Goal: Task Accomplishment & Management: Use online tool/utility

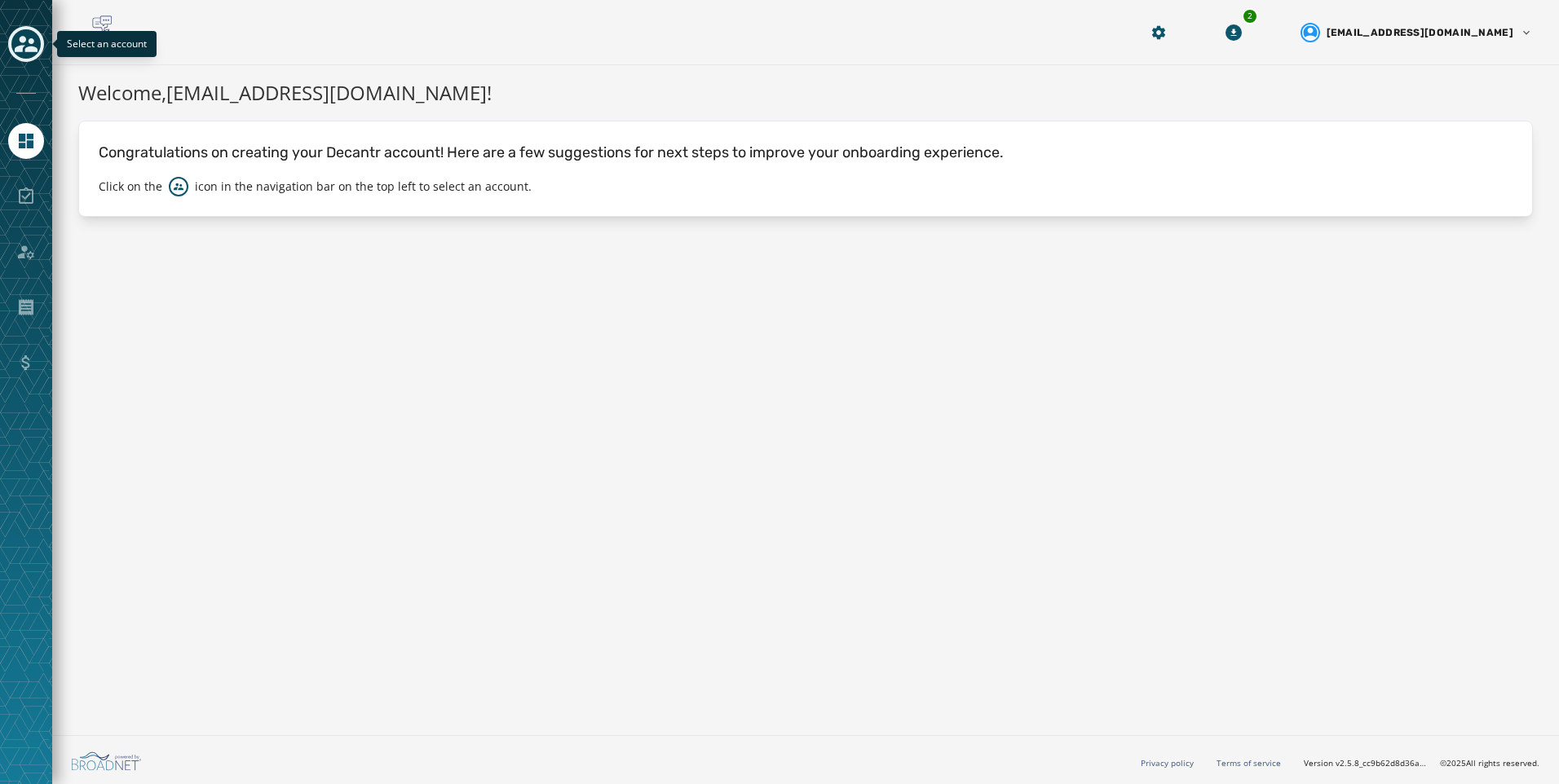
click at [25, 46] on icon "Toggle account select drawer" at bounding box center [26, 44] width 23 height 23
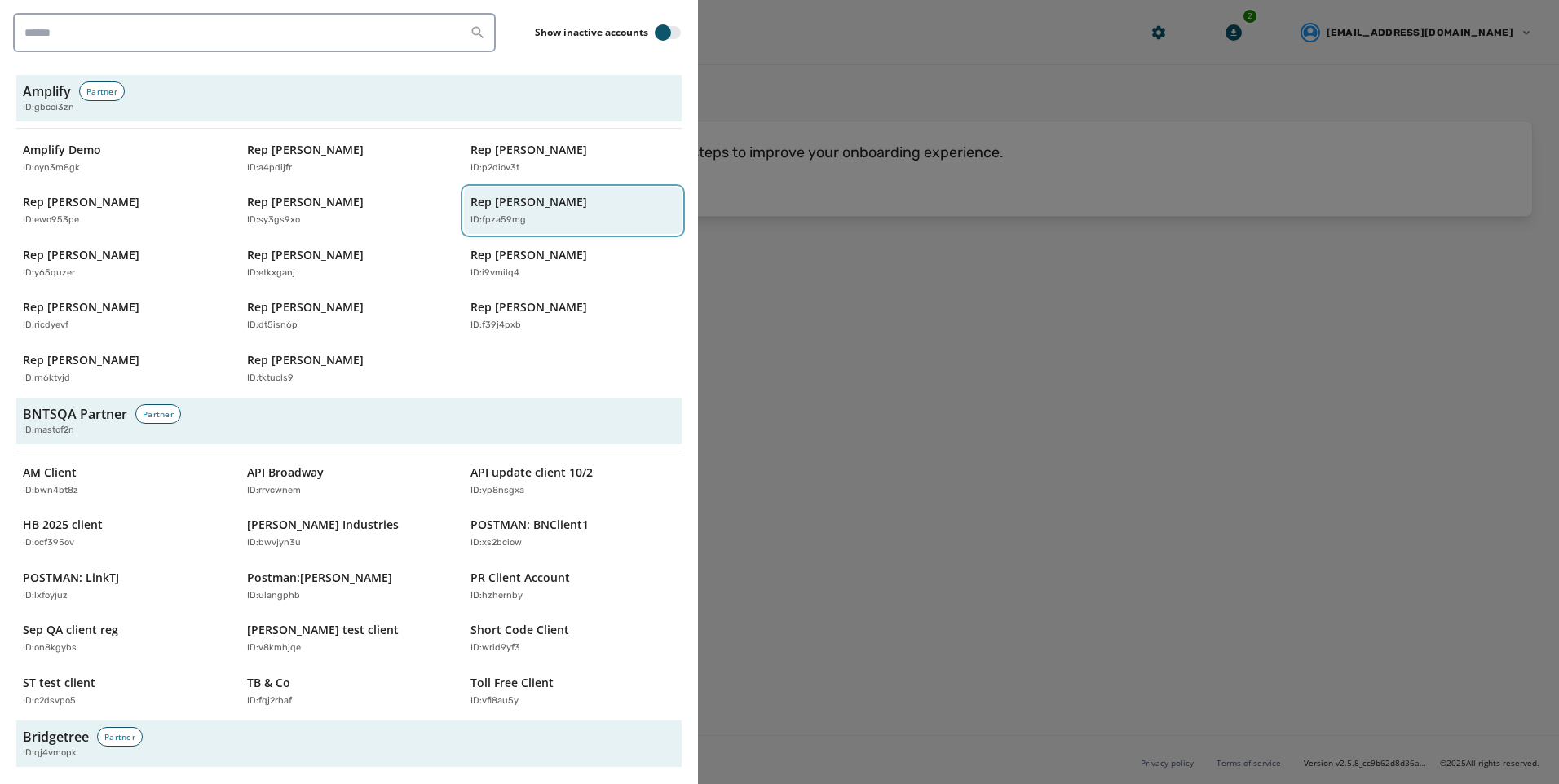
click at [596, 213] on div "Rep [PERSON_NAME] ID: fpza59mg" at bounding box center [564, 210] width 188 height 33
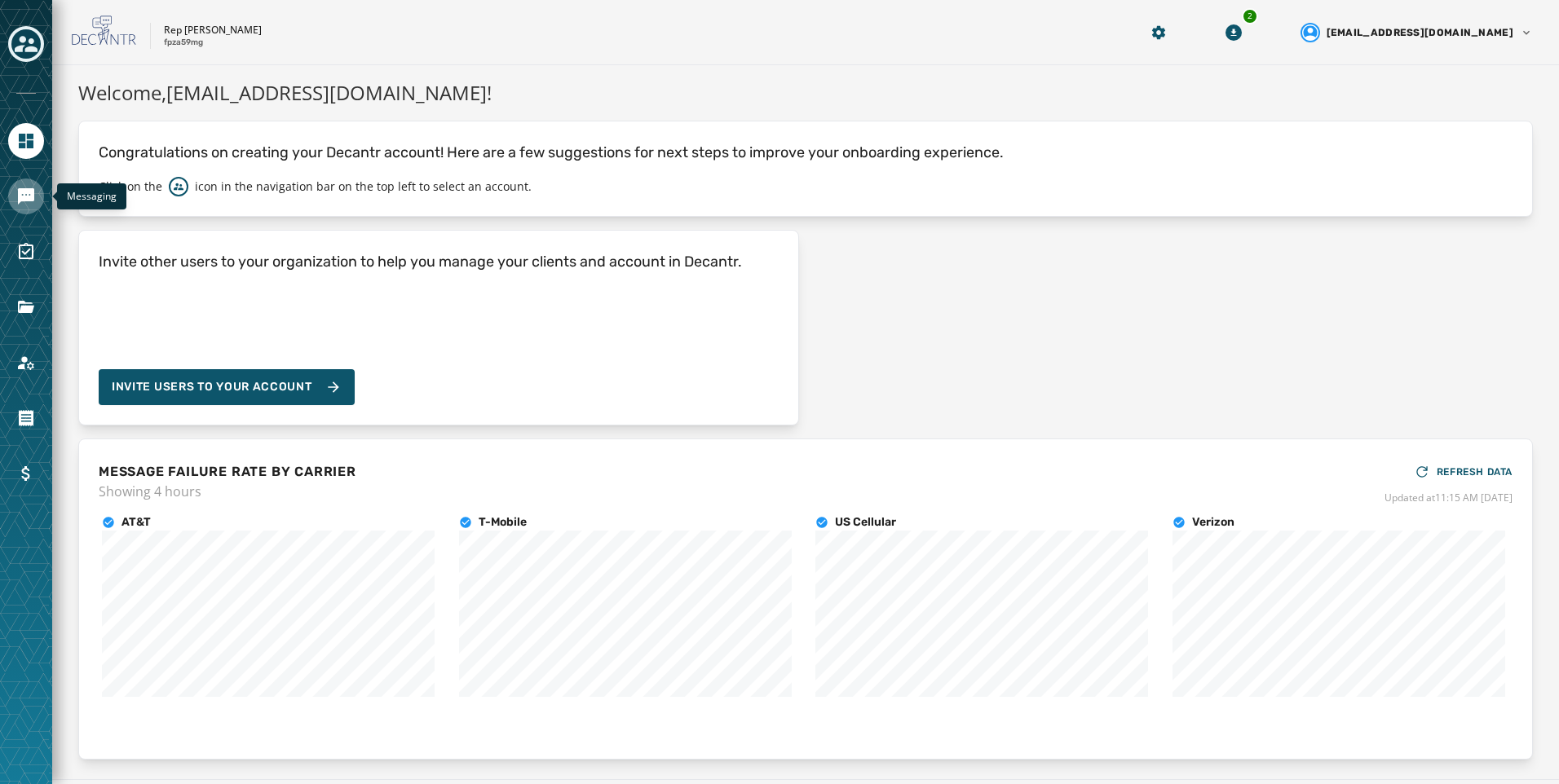
click at [28, 200] on icon "Navigate to Messaging" at bounding box center [26, 196] width 16 height 16
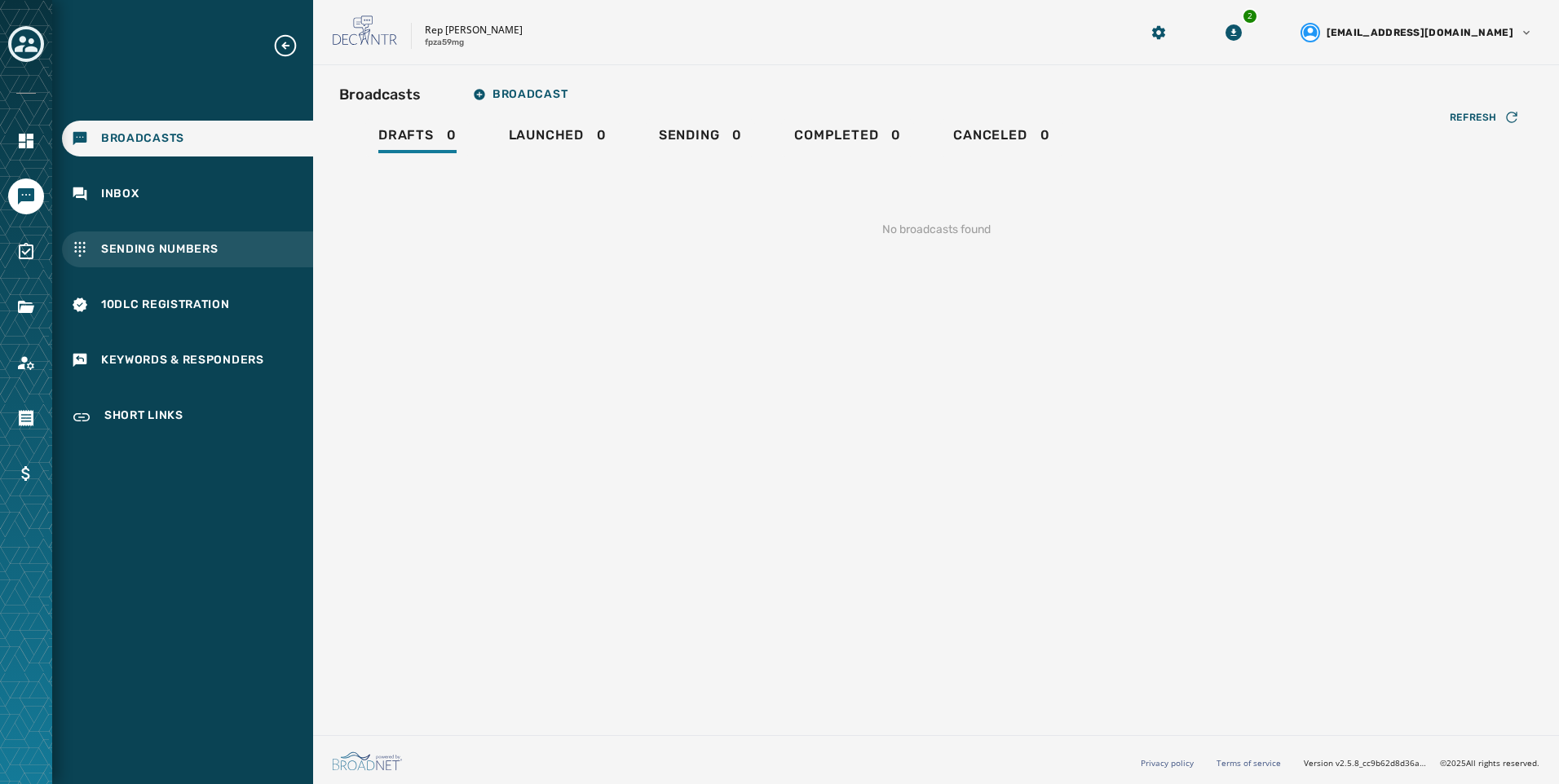
click at [202, 252] on span "Sending Numbers" at bounding box center [160, 249] width 117 height 16
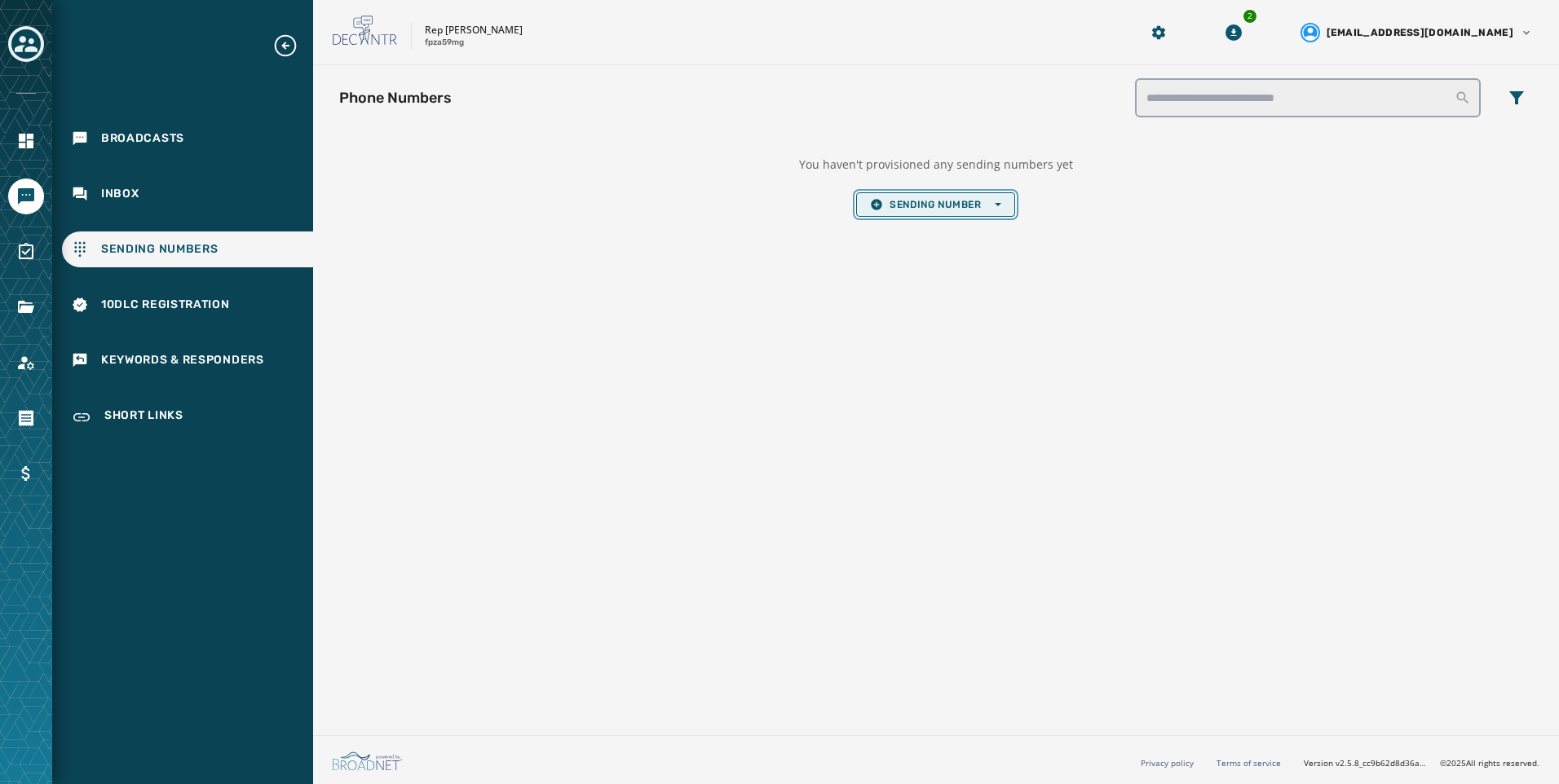
click at [894, 209] on span "Sending Number Open options" at bounding box center [935, 205] width 130 height 13
click at [899, 235] on span "Local Long Code" at bounding box center [935, 229] width 130 height 13
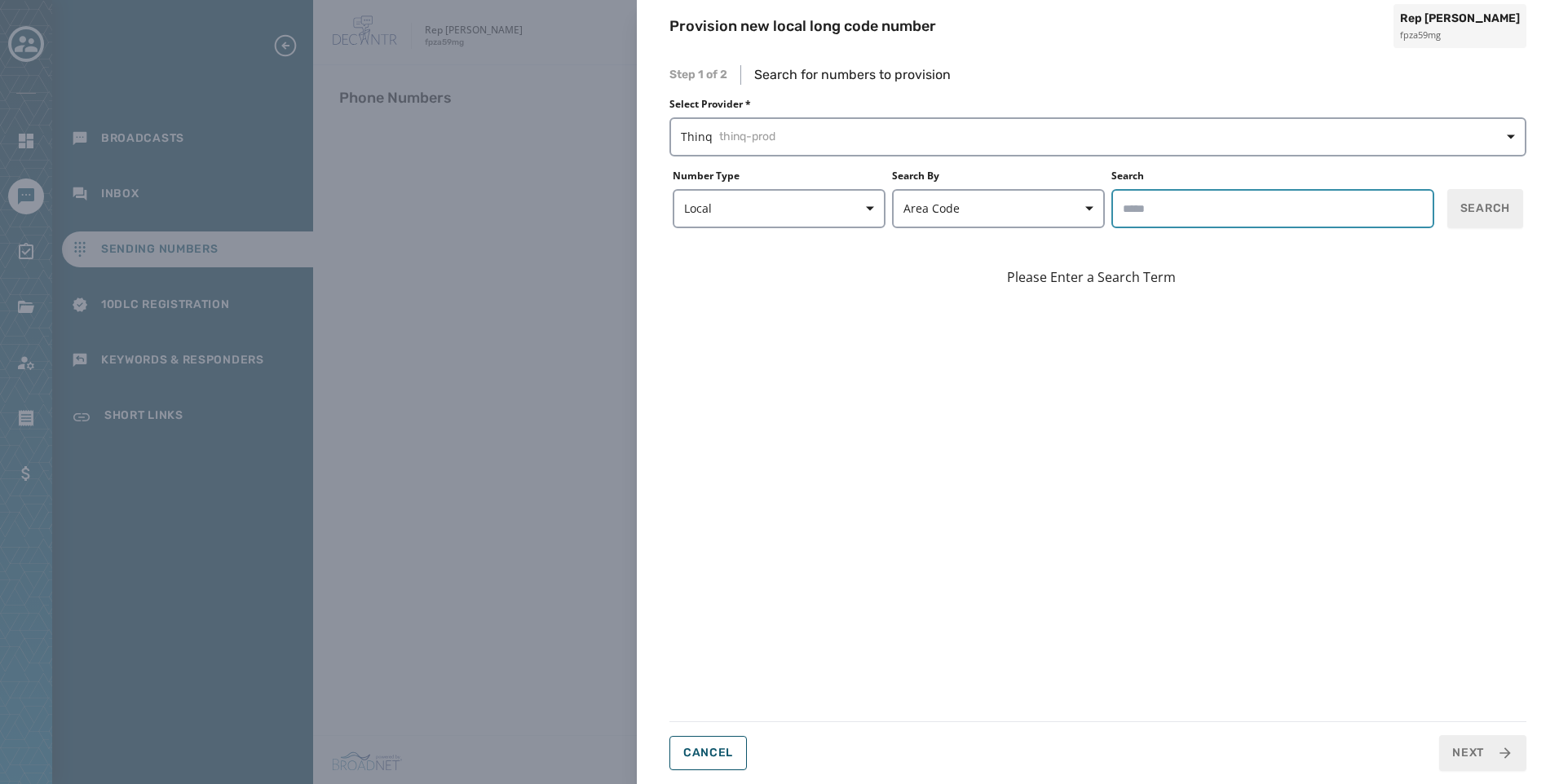
click at [1188, 211] on input "Search" at bounding box center [1273, 209] width 323 height 39
click at [1493, 209] on span "Search" at bounding box center [1485, 209] width 50 height 16
click at [1327, 201] on input "*****" at bounding box center [1273, 209] width 323 height 39
type input "*"
type input "*****"
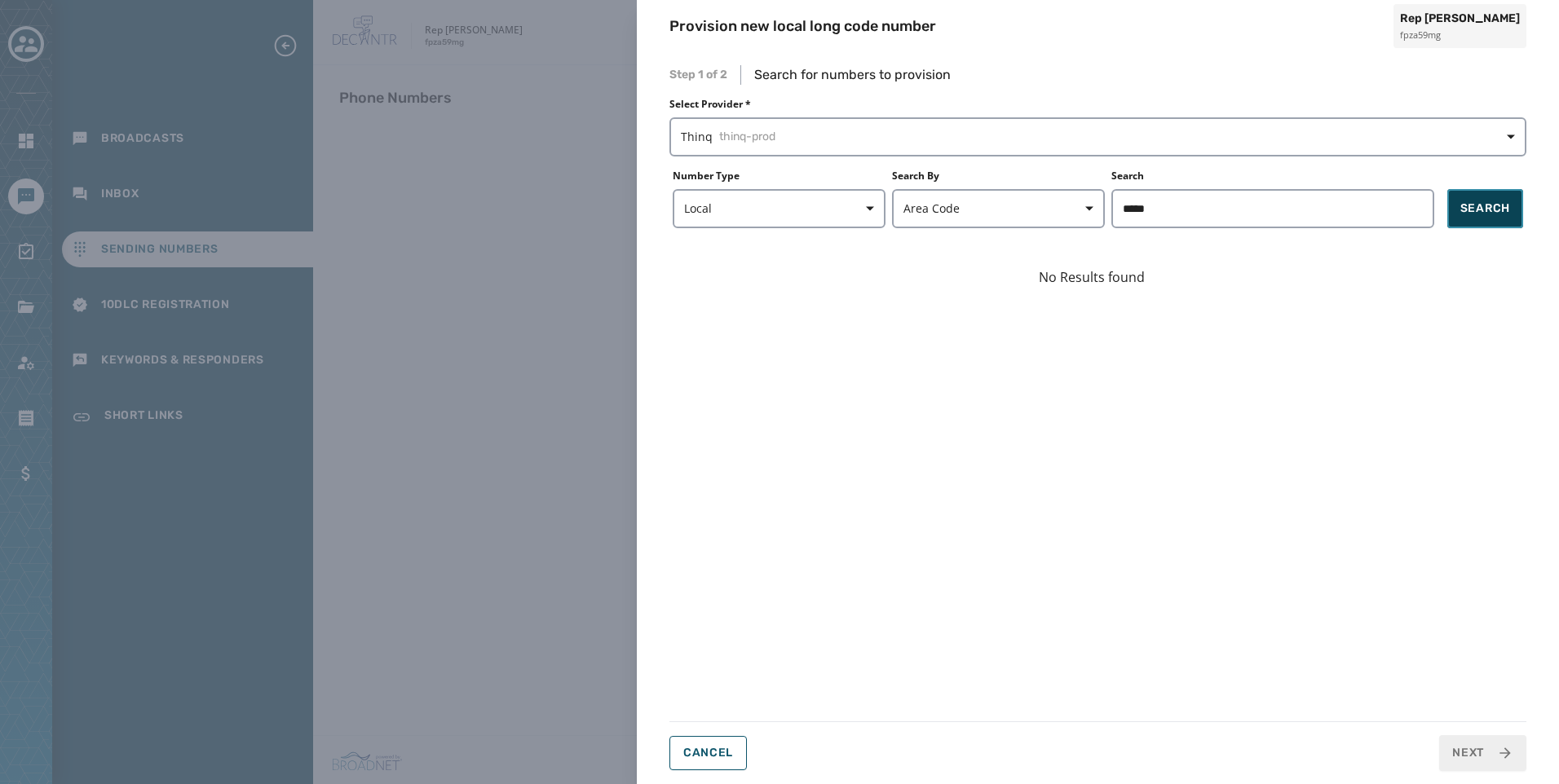
click at [1484, 208] on span "Search" at bounding box center [1485, 209] width 50 height 16
click at [699, 764] on button "Cancel" at bounding box center [708, 753] width 77 height 34
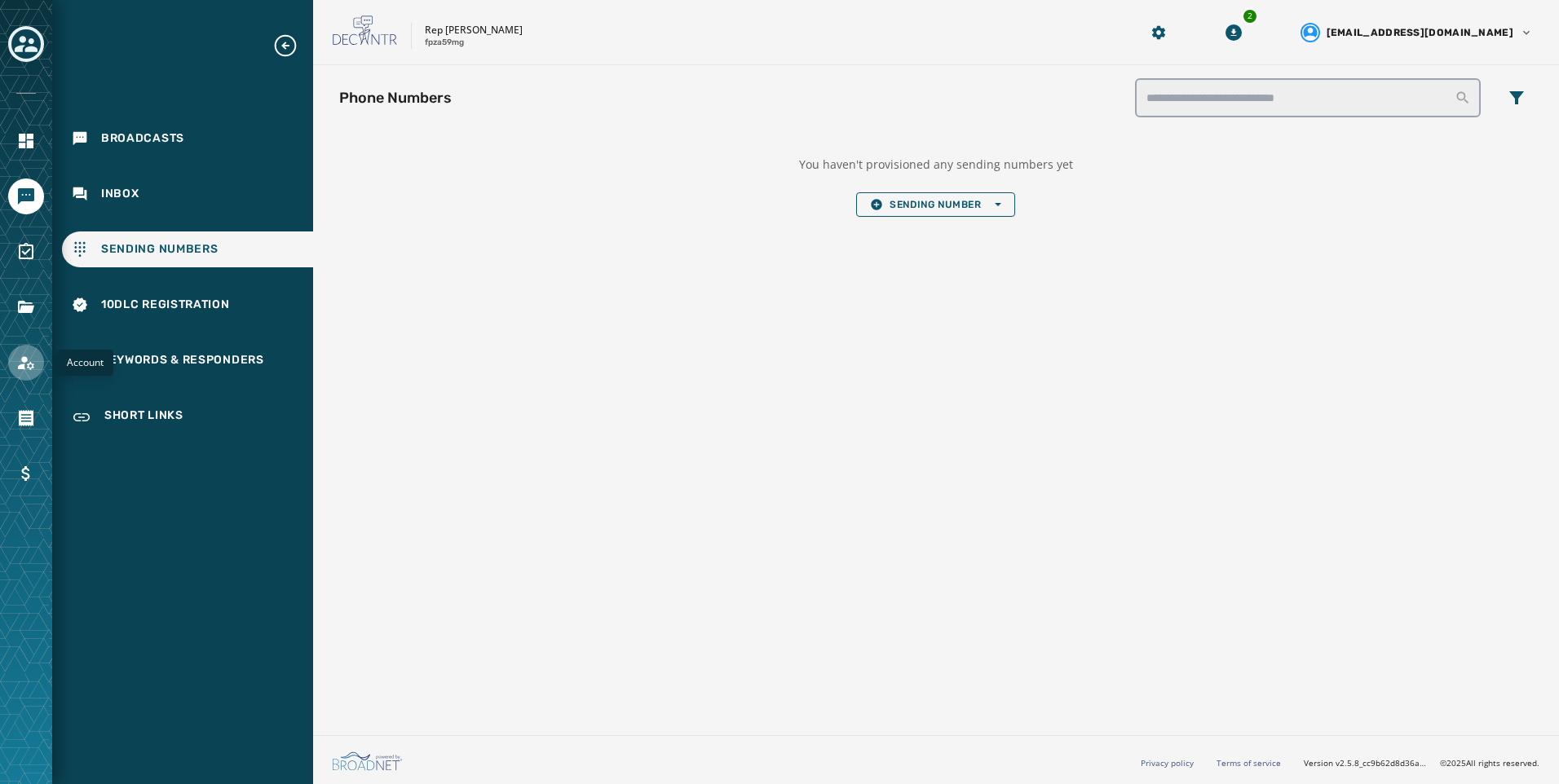
click at [29, 367] on icon "Navigate to Account" at bounding box center [26, 363] width 16 height 14
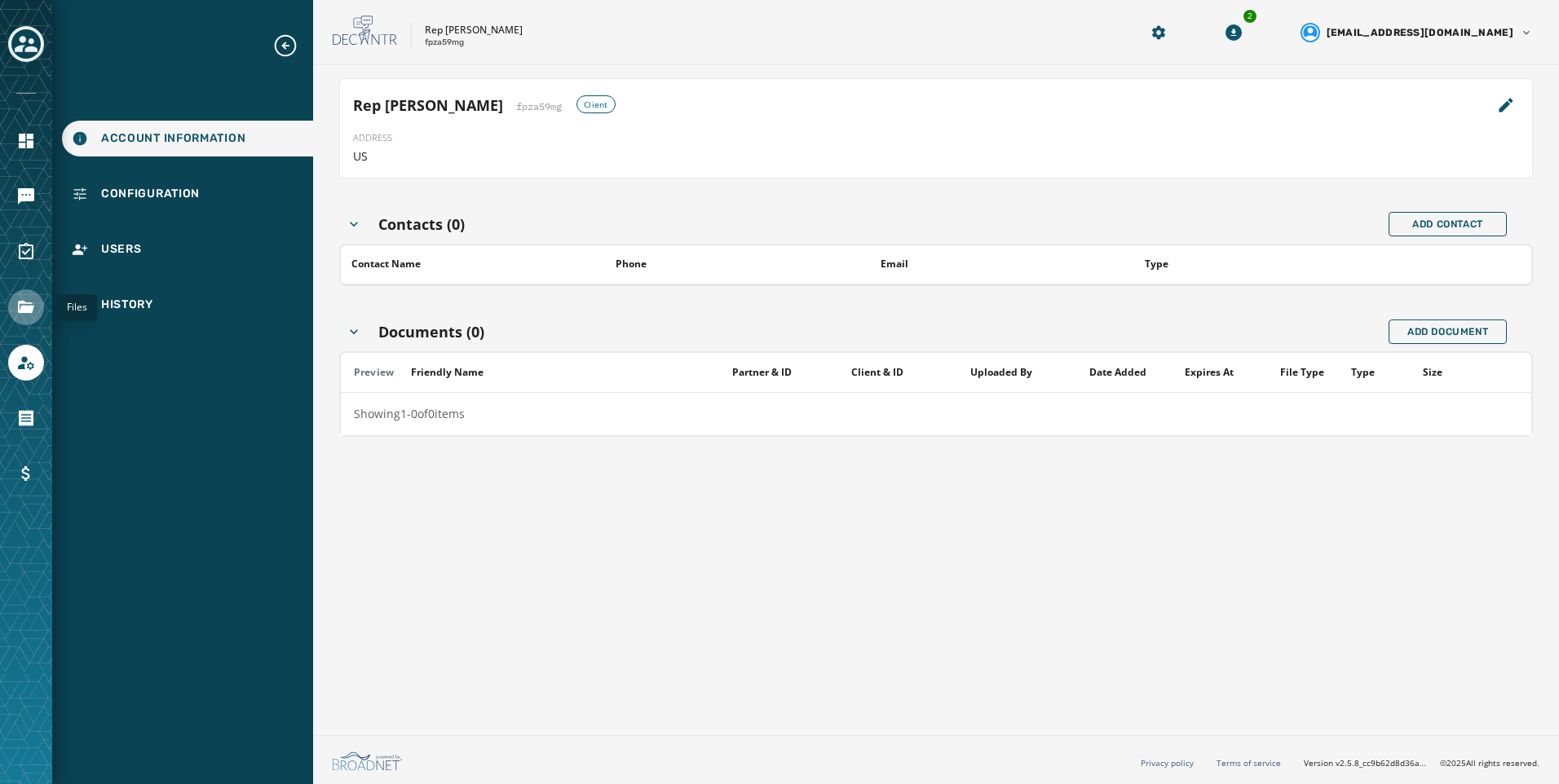
click at [29, 299] on icon "Navigate to Files" at bounding box center [26, 307] width 20 height 20
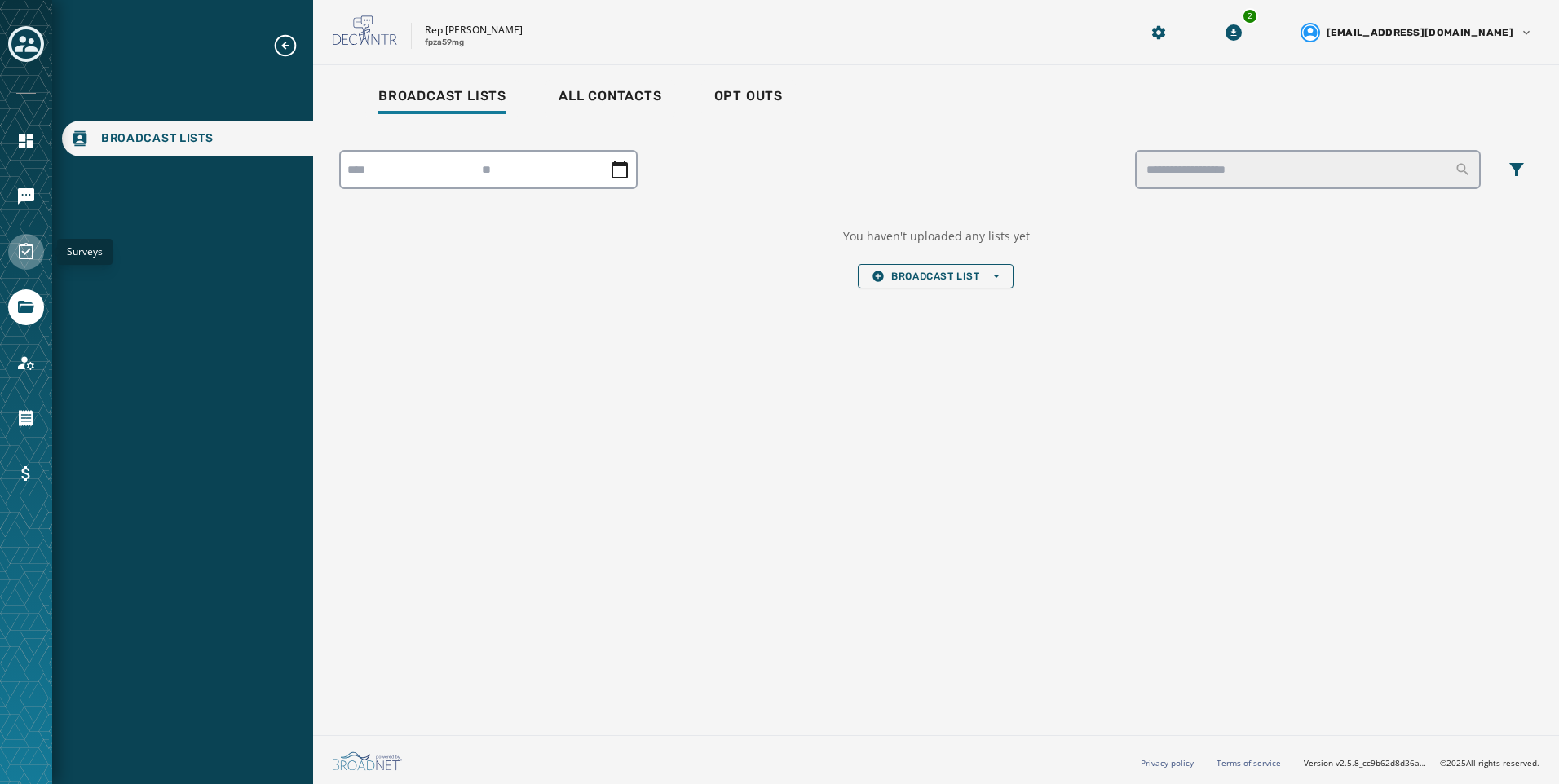
click at [18, 249] on icon "Navigate to Surveys" at bounding box center [26, 252] width 20 height 20
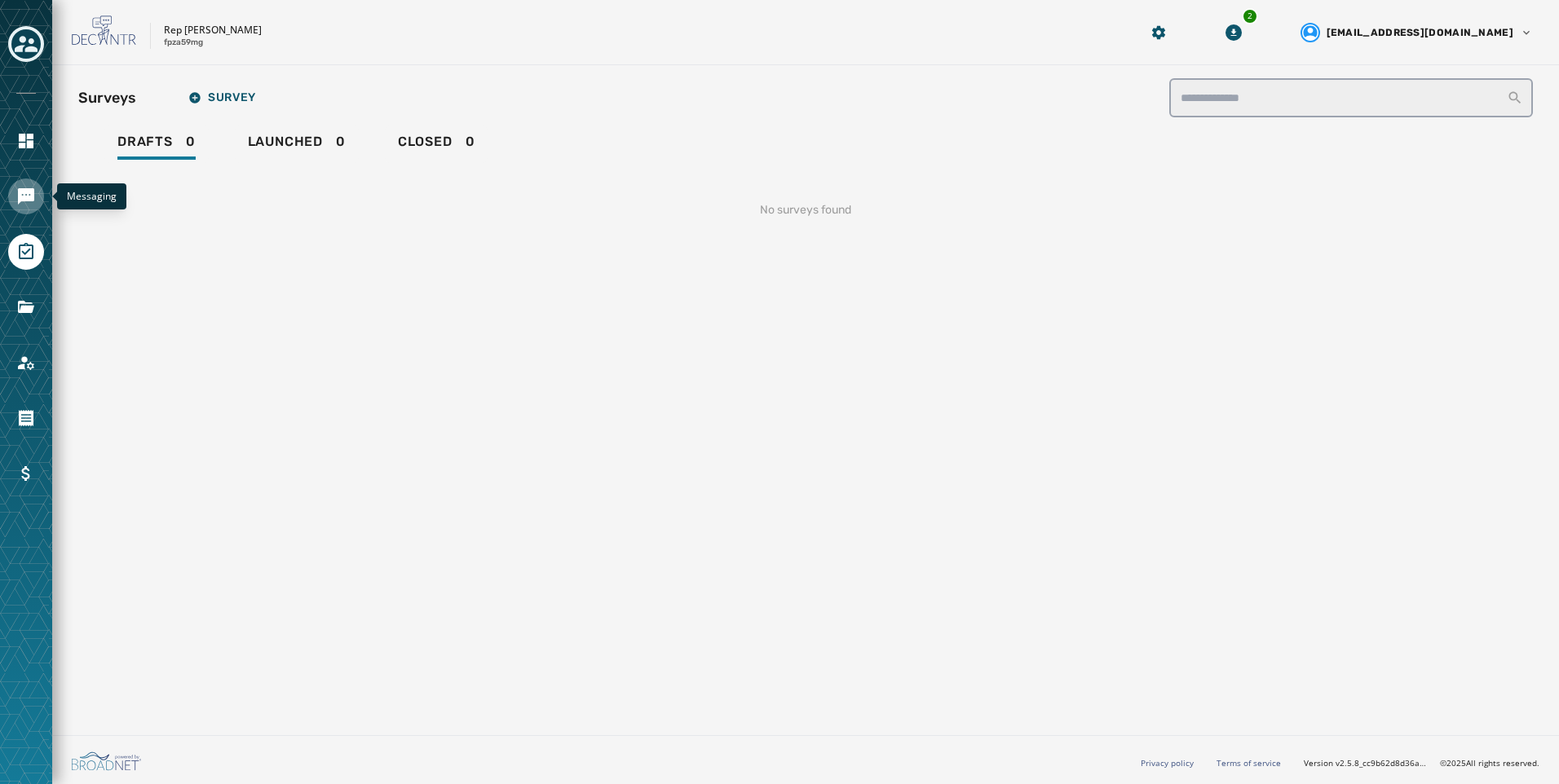
click at [37, 189] on link "Navigate to Messaging" at bounding box center [26, 196] width 36 height 36
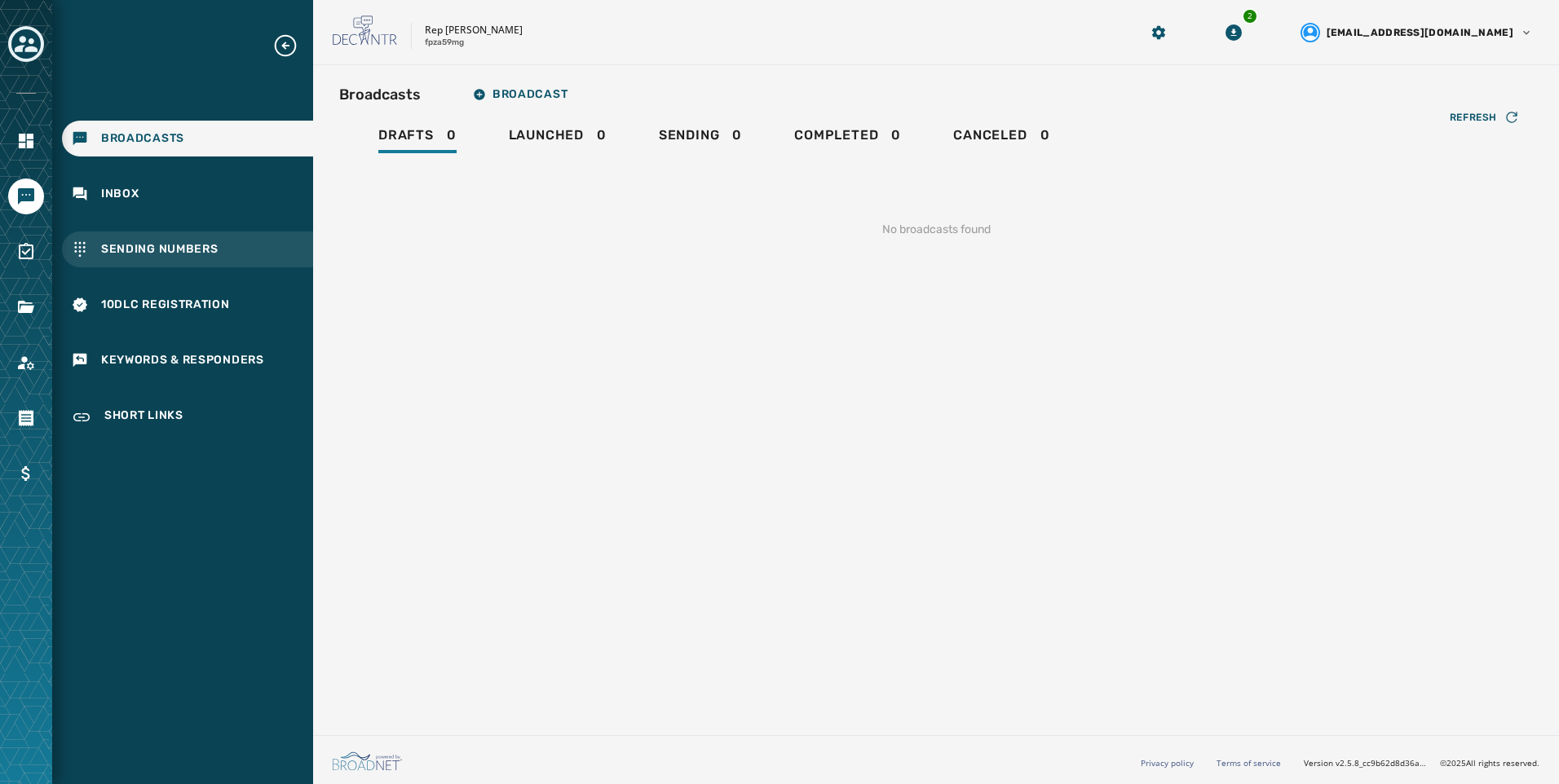
click at [227, 239] on div "Sending Numbers" at bounding box center [188, 249] width 251 height 36
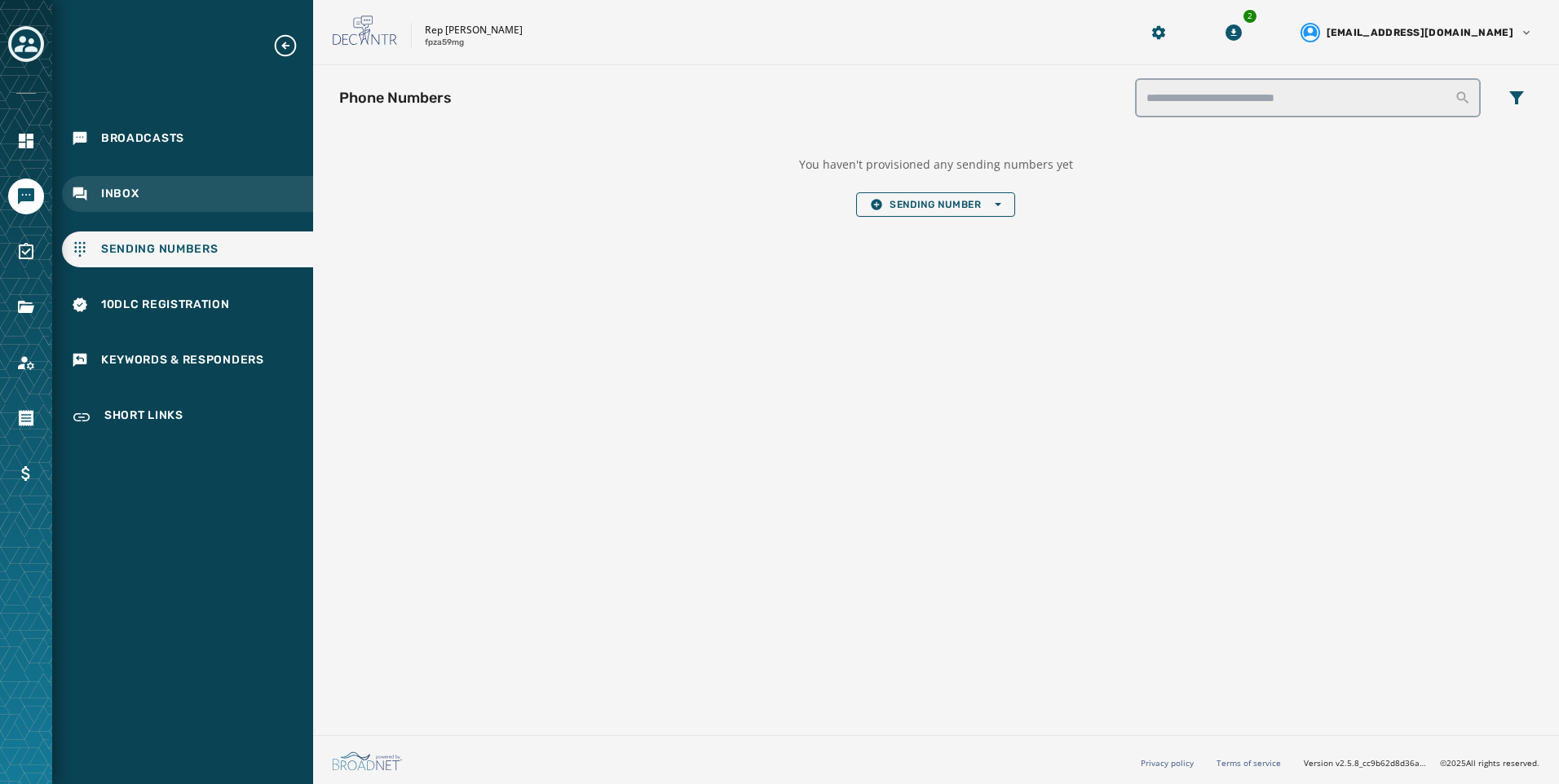
click at [229, 204] on div "Inbox" at bounding box center [188, 194] width 251 height 36
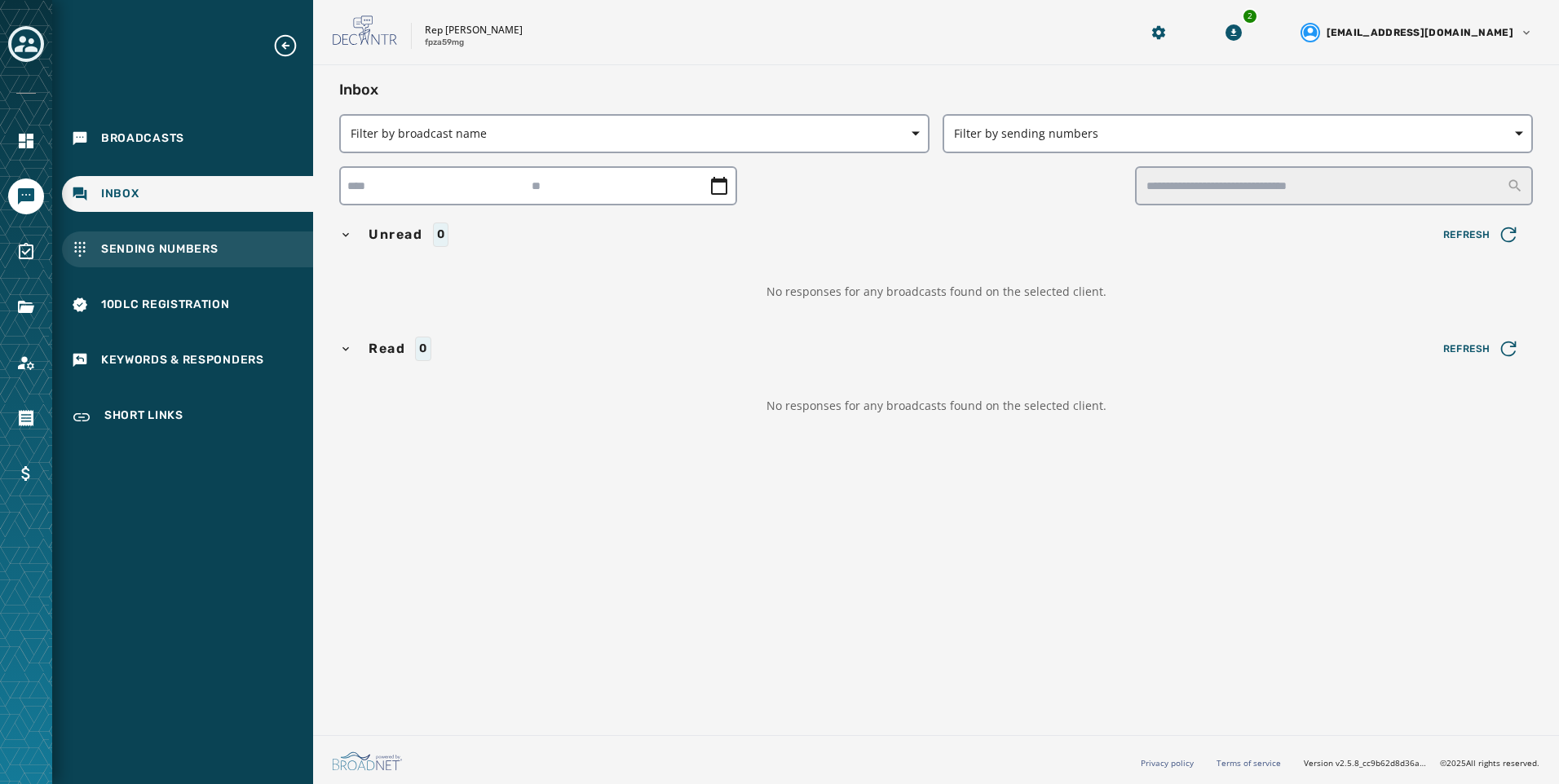
click at [161, 246] on span "Sending Numbers" at bounding box center [160, 249] width 117 height 16
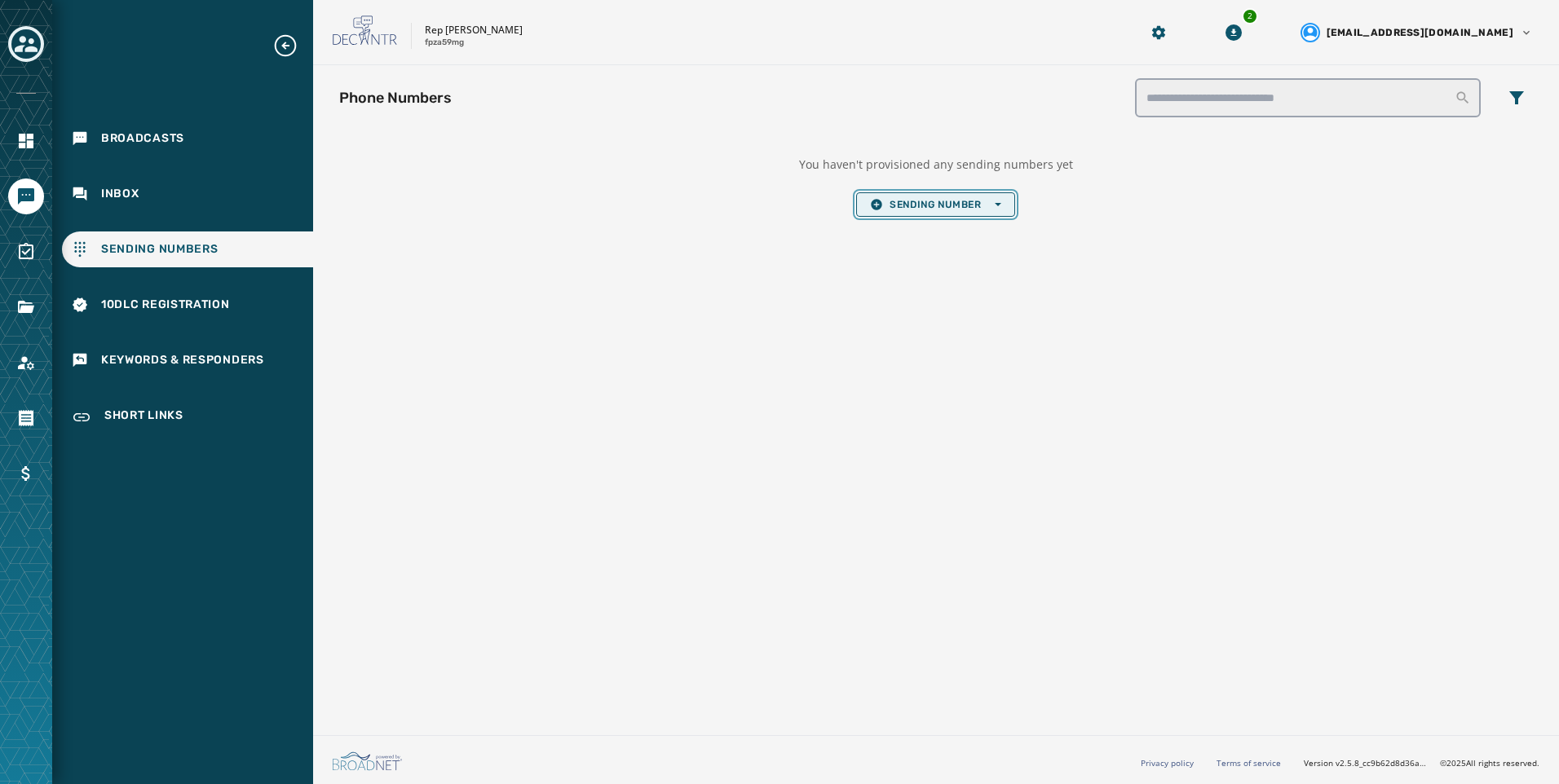
click at [928, 196] on button "Sending Number Open options" at bounding box center [935, 205] width 158 height 24
click at [936, 212] on button "Sending Number Open options" at bounding box center [935, 205] width 158 height 24
click at [905, 220] on div "You haven't provisioned any sending numbers yet Sending Number Open options" at bounding box center [936, 187] width 274 height 86
click at [904, 217] on div "You haven't provisioned any sending numbers yet Sending Number Open options" at bounding box center [936, 187] width 274 height 86
click at [911, 197] on button "Sending Number Open options" at bounding box center [935, 205] width 158 height 24
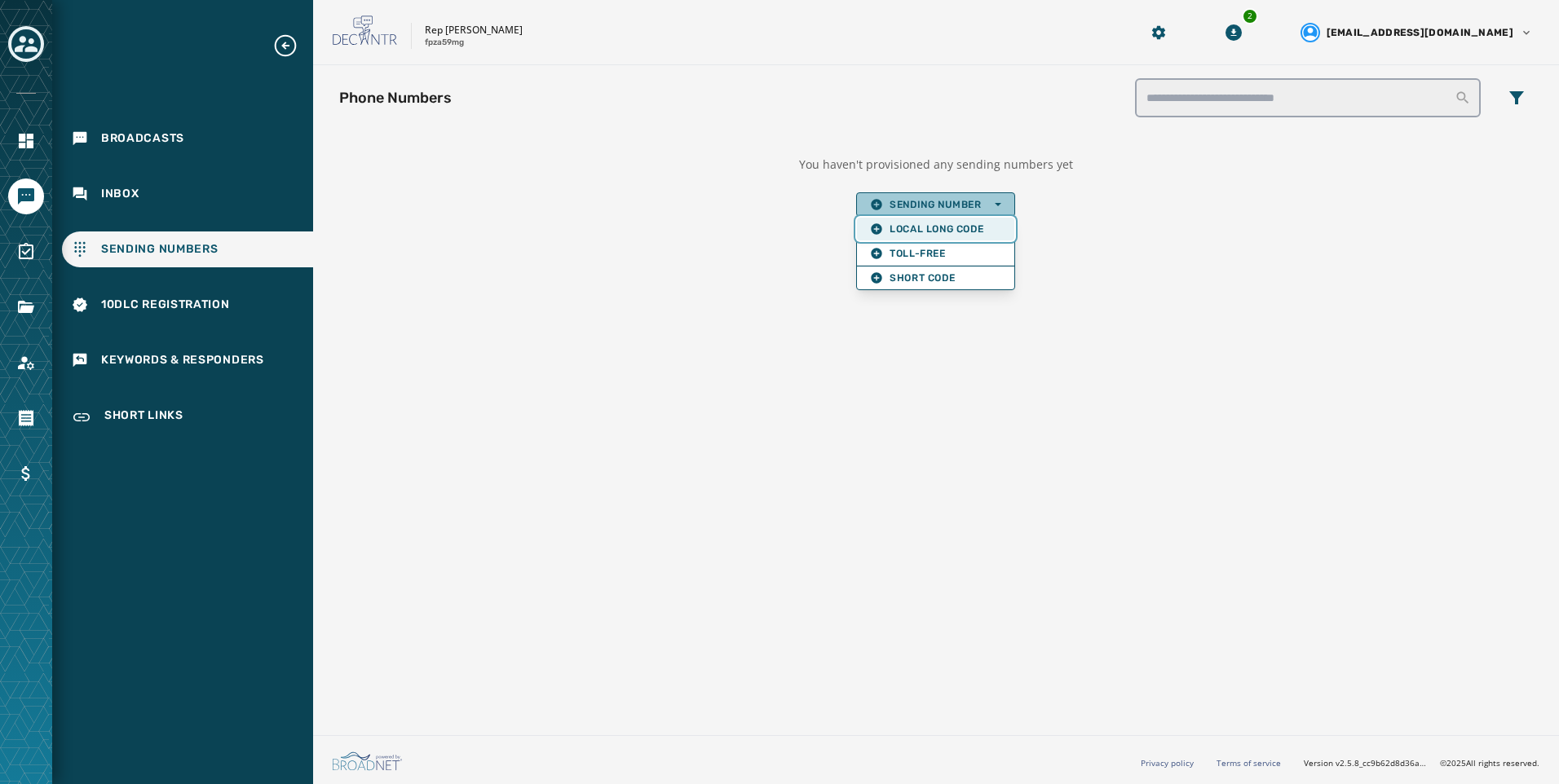
click at [922, 230] on span "Local Long Code" at bounding box center [935, 229] width 130 height 13
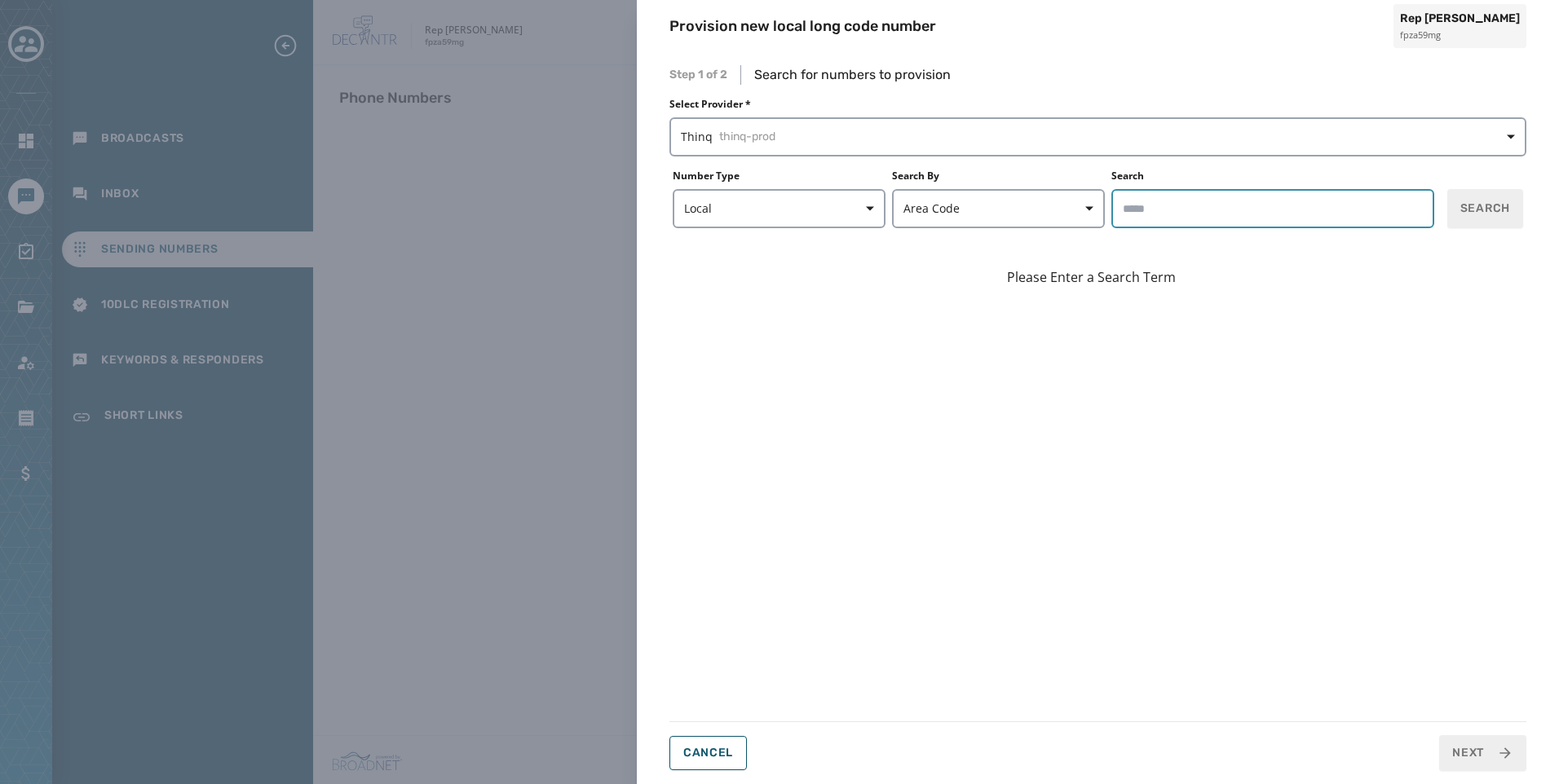
click at [1235, 199] on input "Search" at bounding box center [1273, 209] width 323 height 39
click at [1495, 212] on span "Search" at bounding box center [1485, 209] width 50 height 16
click at [1318, 212] on input "*****" at bounding box center [1273, 209] width 323 height 39
type input "*"
type input "*****"
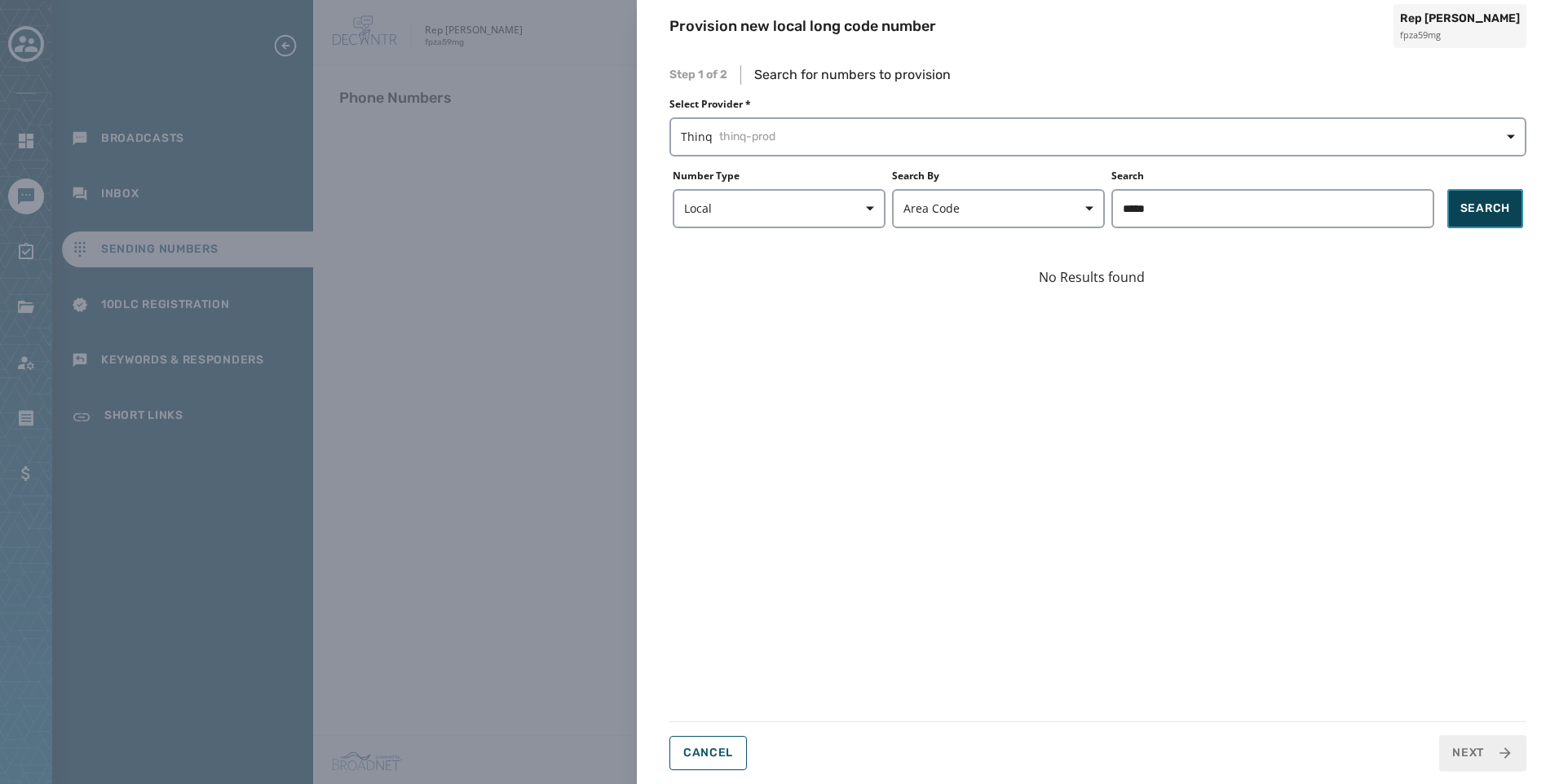
click at [1452, 214] on button "Search" at bounding box center [1485, 209] width 76 height 39
click at [1279, 205] on input "*****" at bounding box center [1273, 209] width 323 height 39
type input "*"
click at [1464, 209] on span "Search" at bounding box center [1485, 209] width 50 height 16
click at [1493, 209] on span "Search" at bounding box center [1485, 209] width 50 height 16
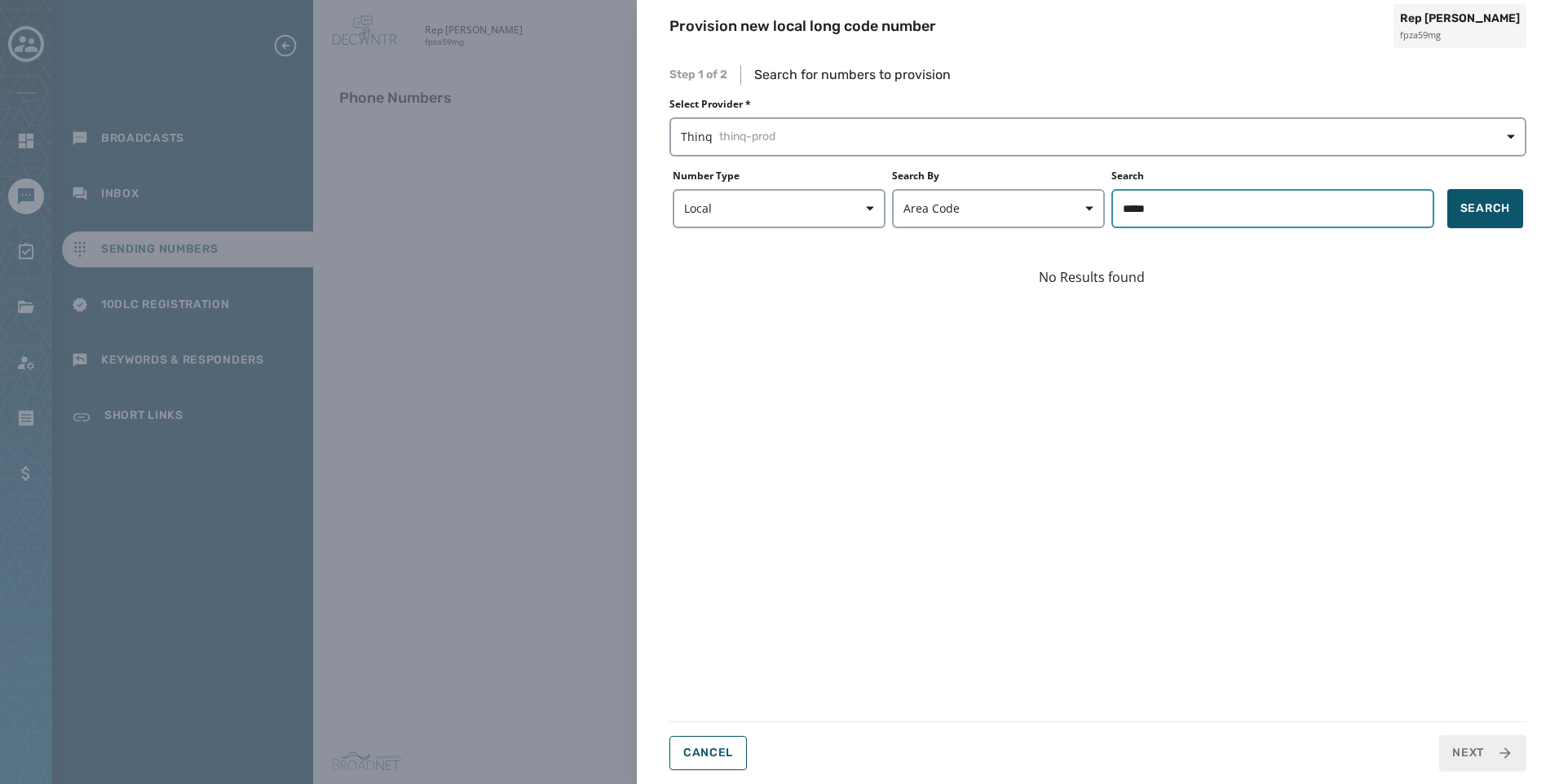
click at [1272, 218] on input "*****" at bounding box center [1273, 209] width 323 height 39
type input "*"
click at [1484, 190] on button "Search" at bounding box center [1485, 209] width 76 height 39
click at [1174, 200] on input "*****" at bounding box center [1273, 209] width 323 height 39
type input "*"
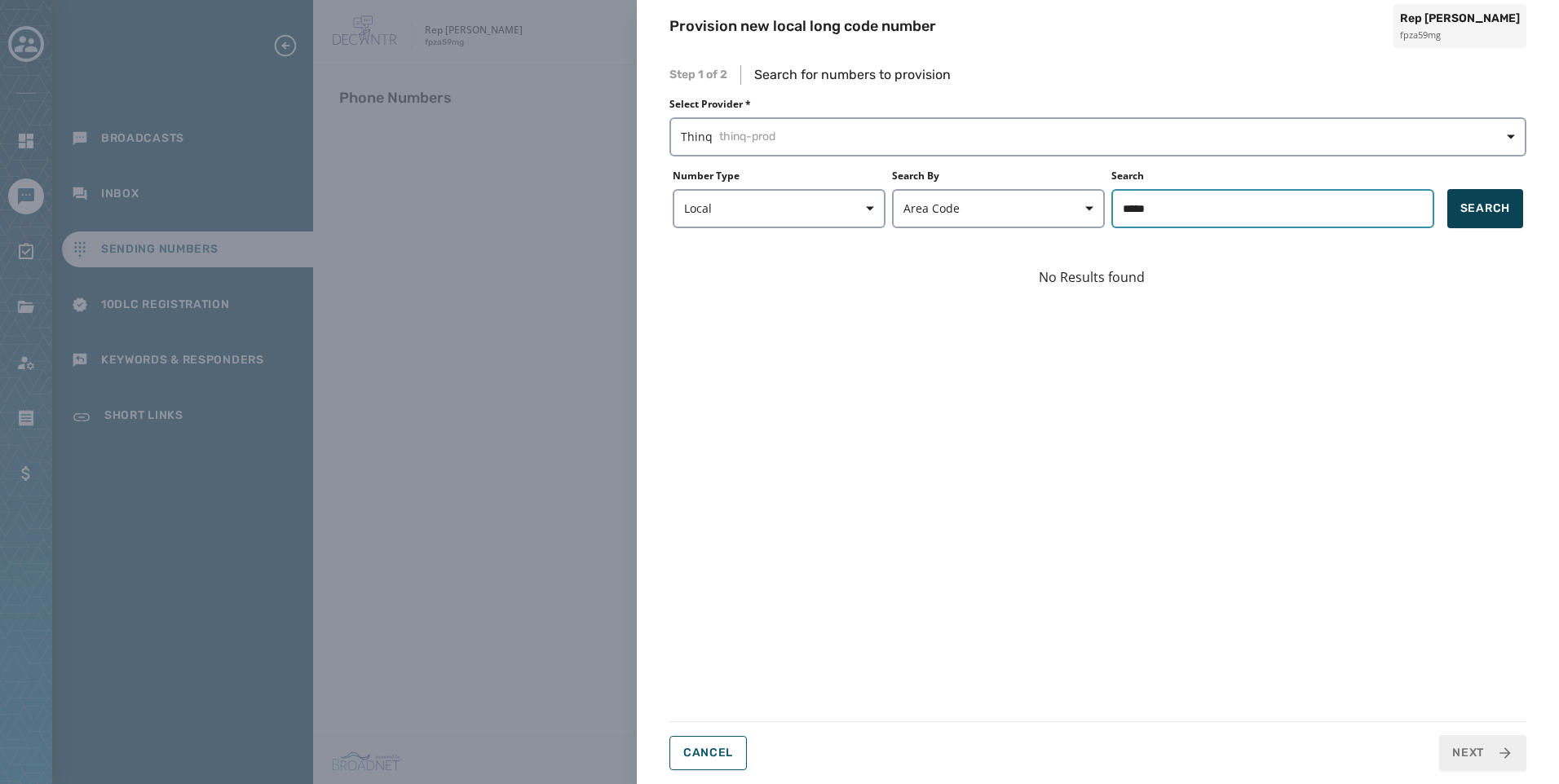
type input "*****"
click at [1506, 208] on span "Search" at bounding box center [1485, 209] width 50 height 16
